Goal: Transaction & Acquisition: Book appointment/travel/reservation

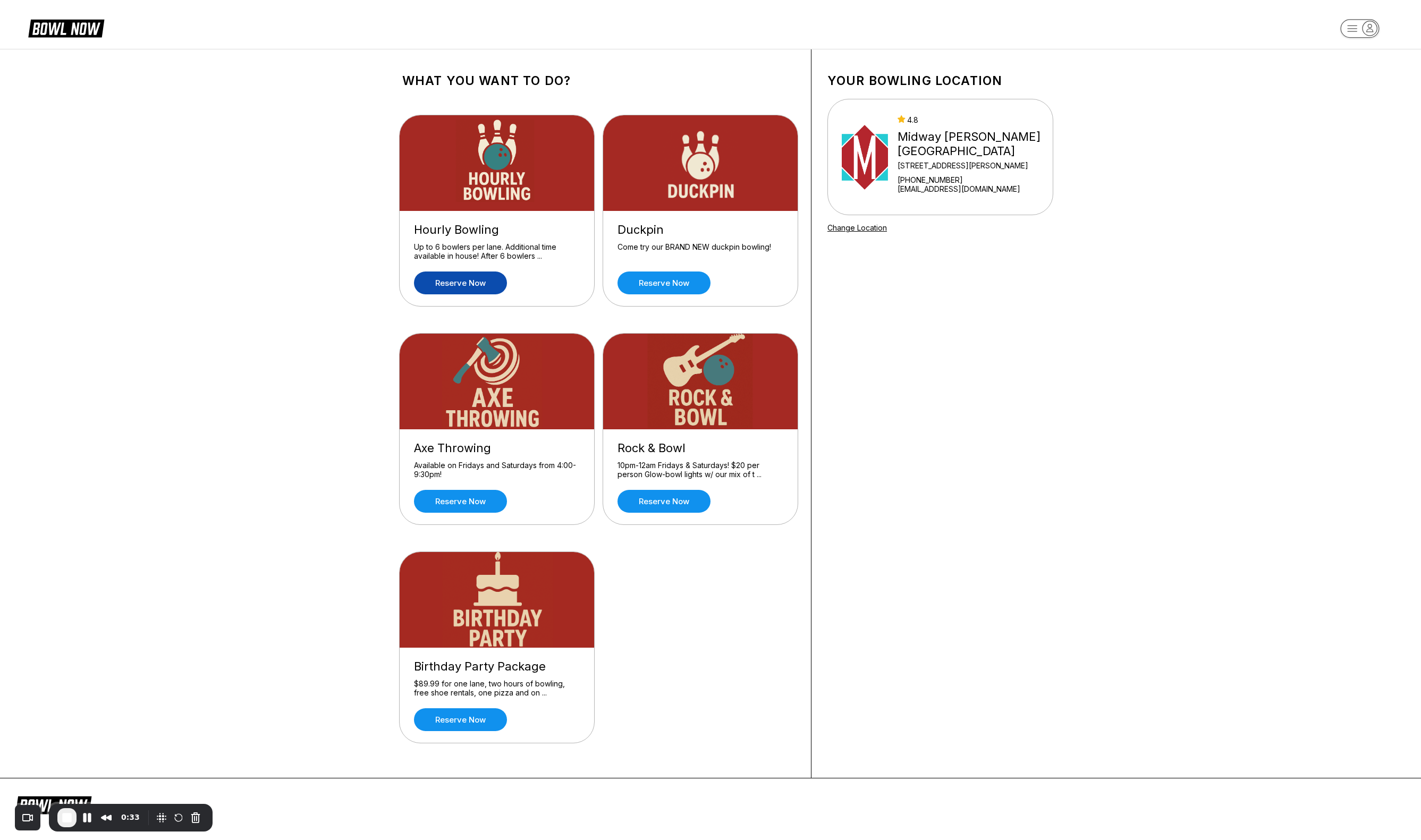
click at [471, 284] on link "Reserve now" at bounding box center [460, 283] width 93 height 23
click at [468, 283] on link "Reserve now" at bounding box center [460, 283] width 93 height 23
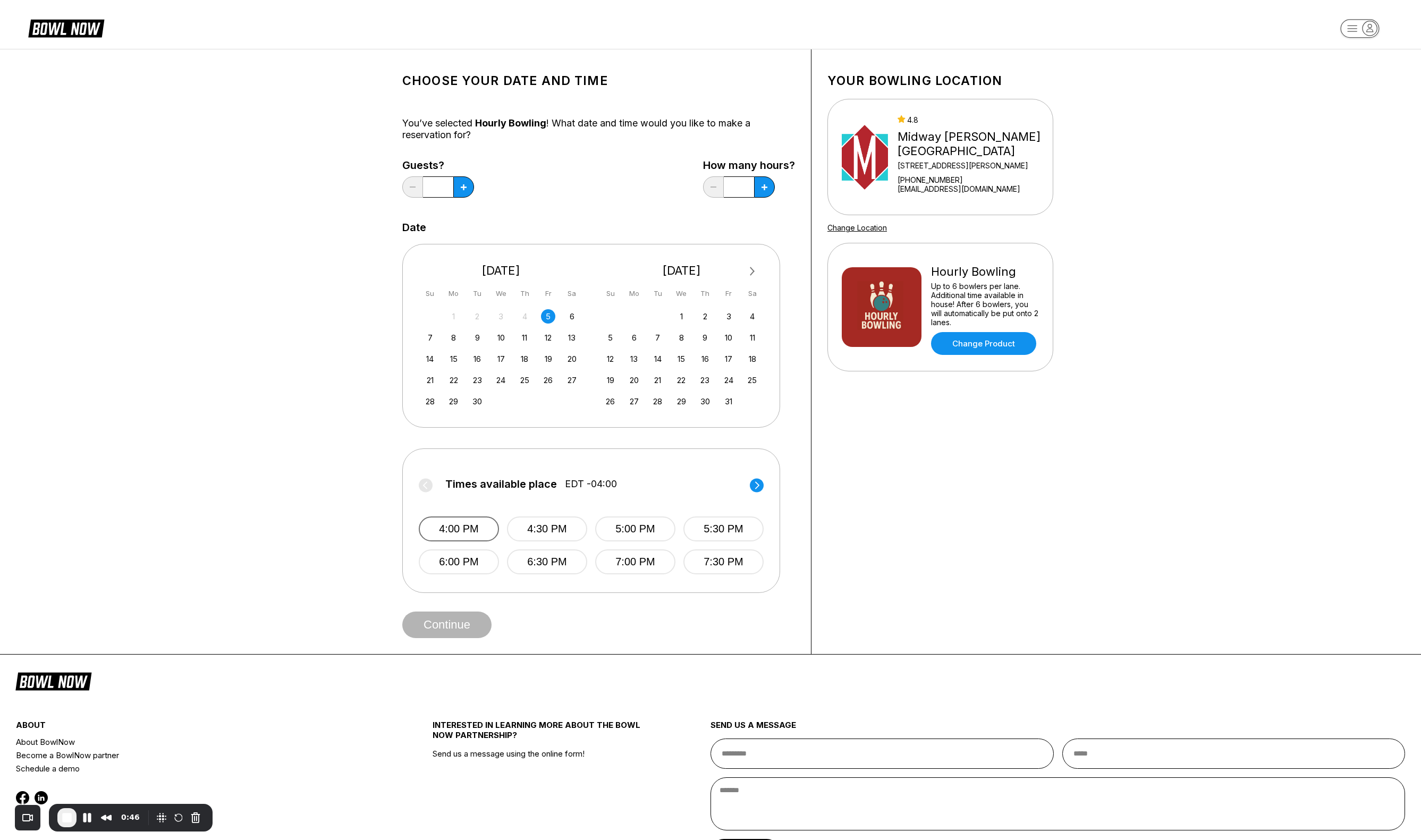
click at [476, 525] on button "4:00 PM" at bounding box center [459, 529] width 80 height 25
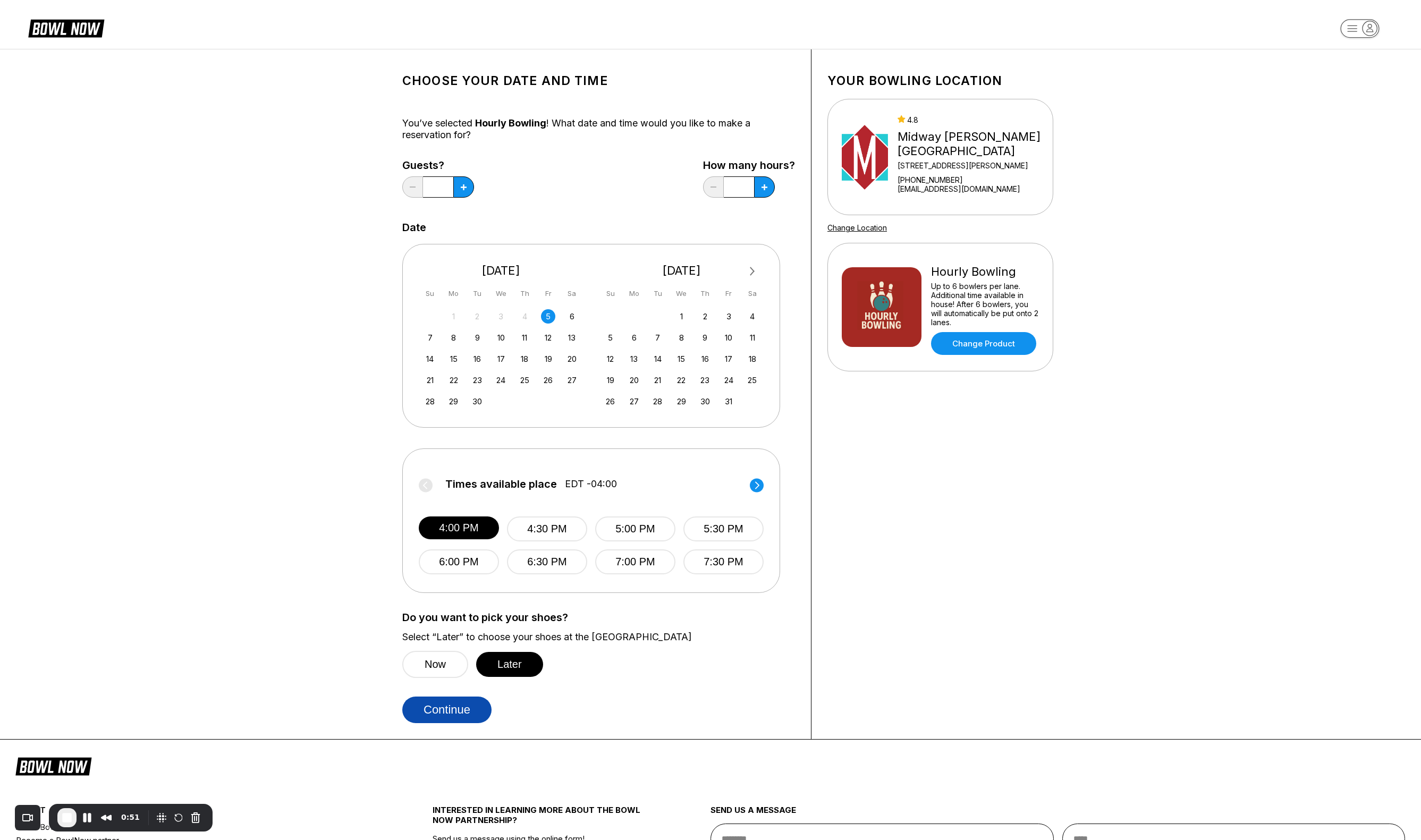
click at [449, 713] on button "Continue" at bounding box center [447, 710] width 89 height 26
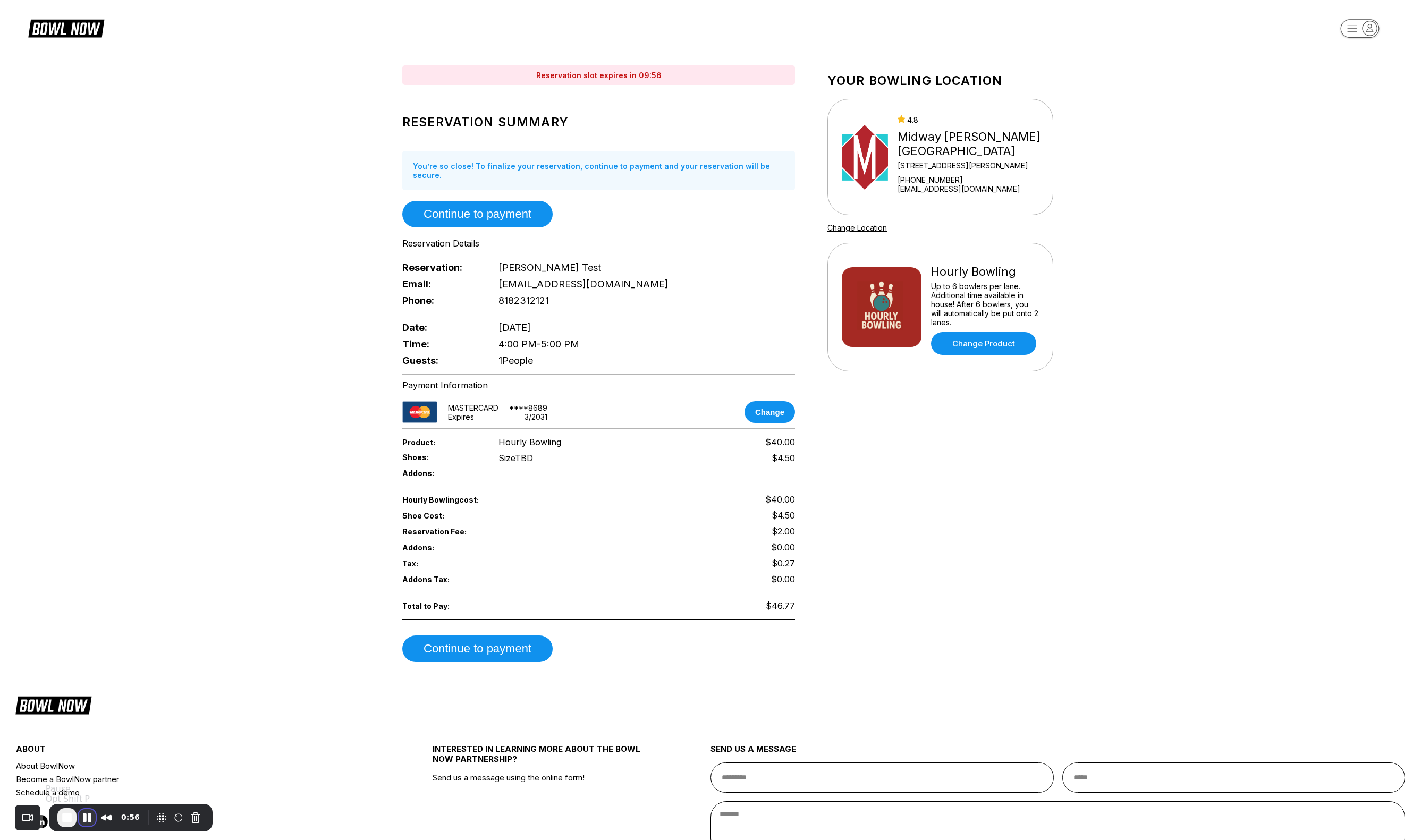
click at [83, 818] on button "Pause Recording" at bounding box center [87, 818] width 17 height 17
click at [86, 816] on span "Play Recording" at bounding box center [81, 817] width 13 height 13
click at [467, 637] on button "Continue to payment" at bounding box center [478, 648] width 151 height 26
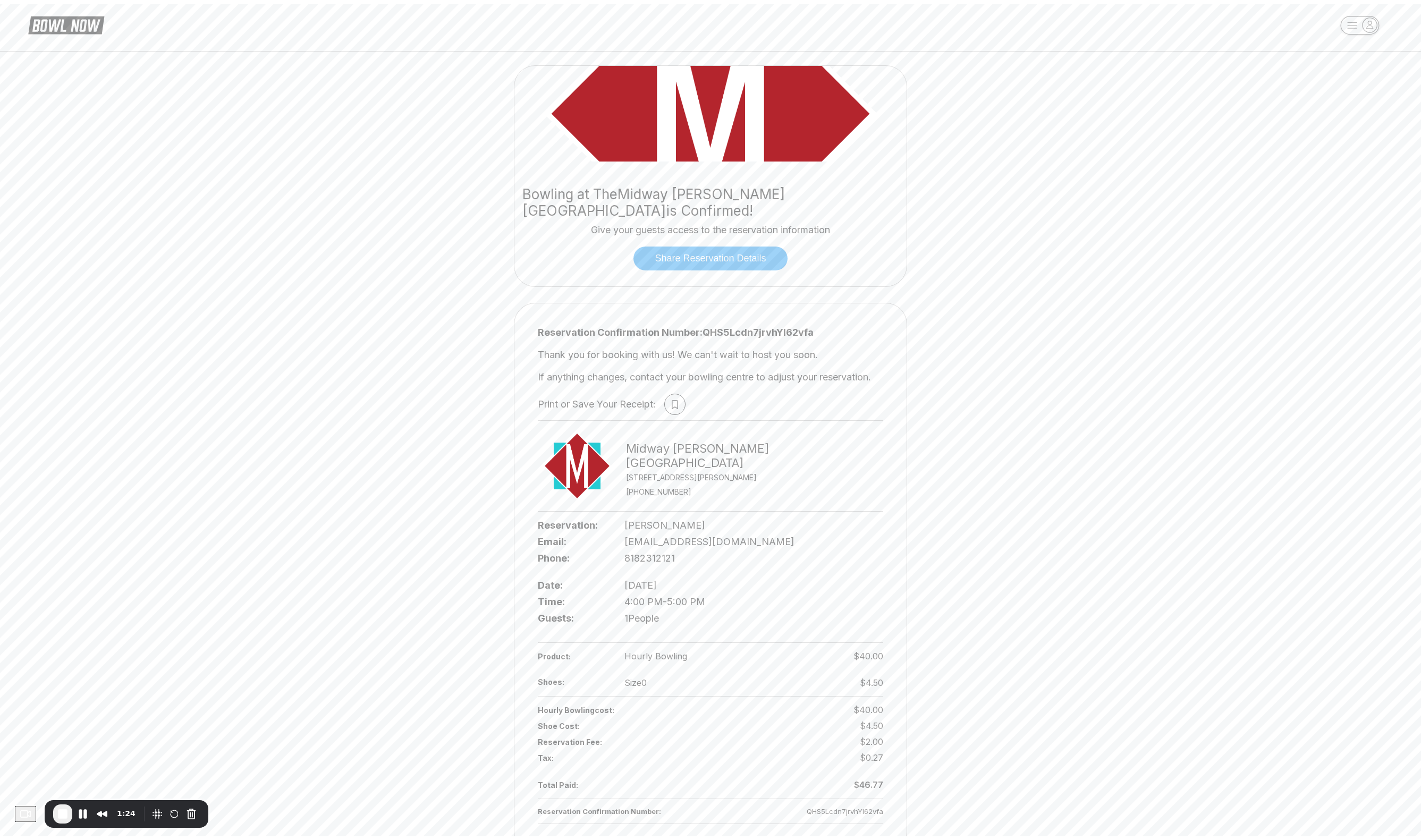
scroll to position [10, 0]
